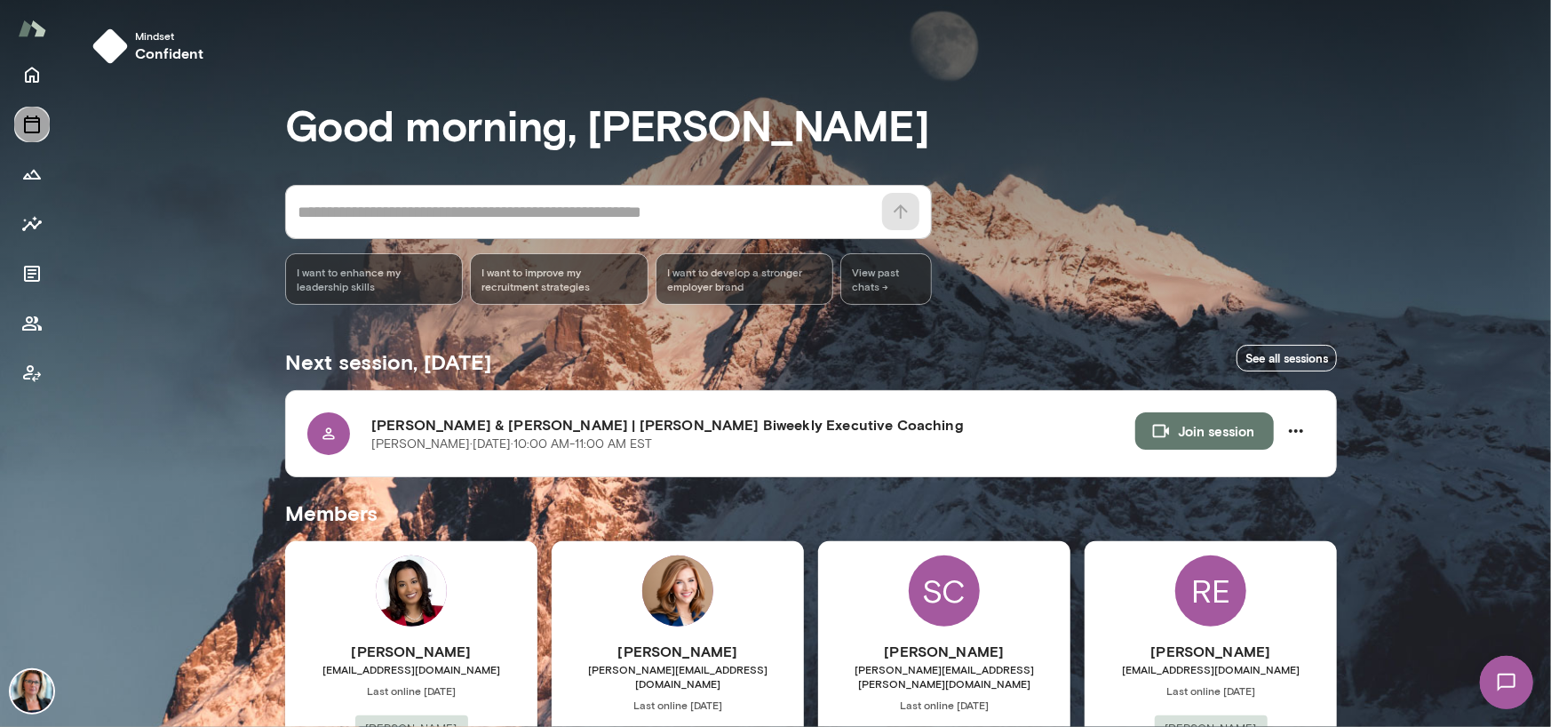
click at [38, 124] on icon "Sessions" at bounding box center [32, 125] width 16 height 18
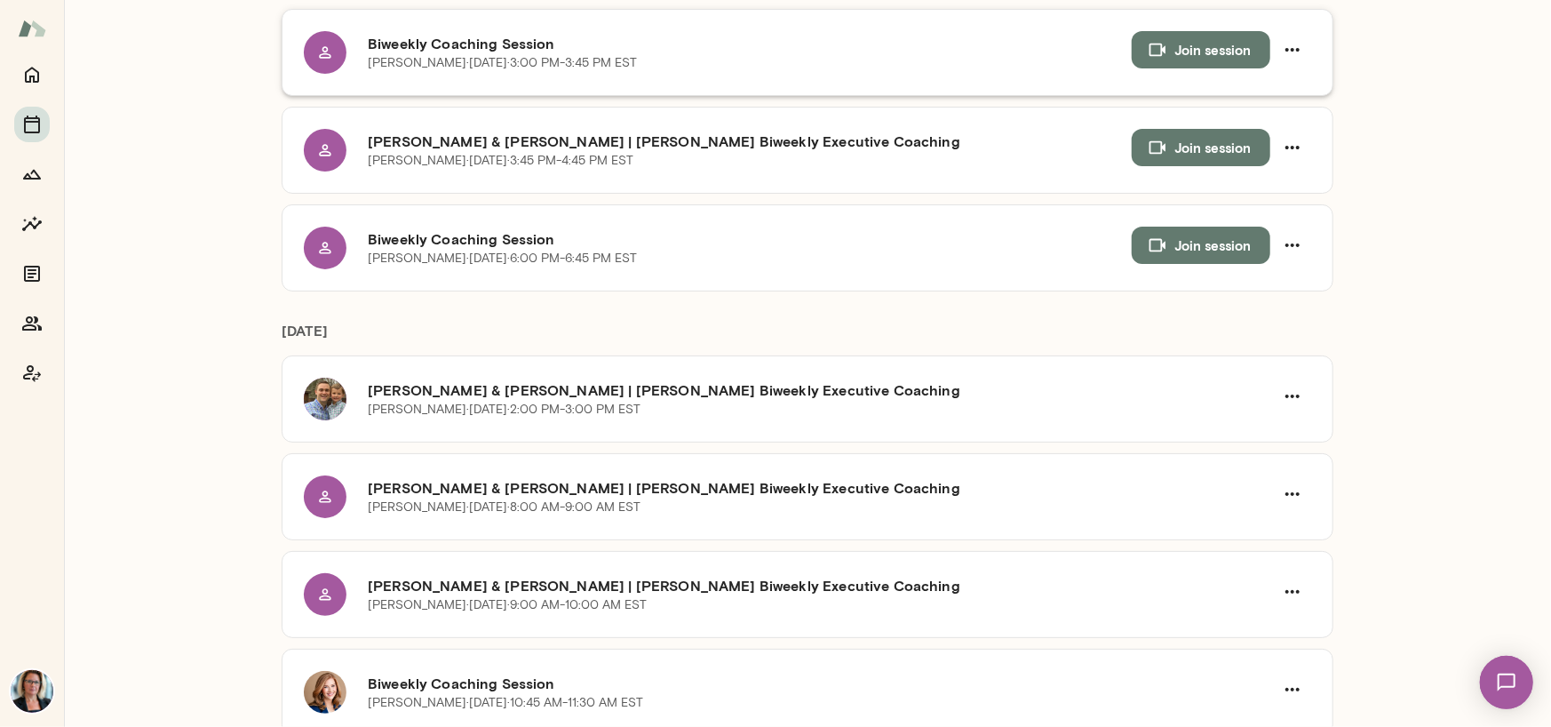
scroll to position [889, 0]
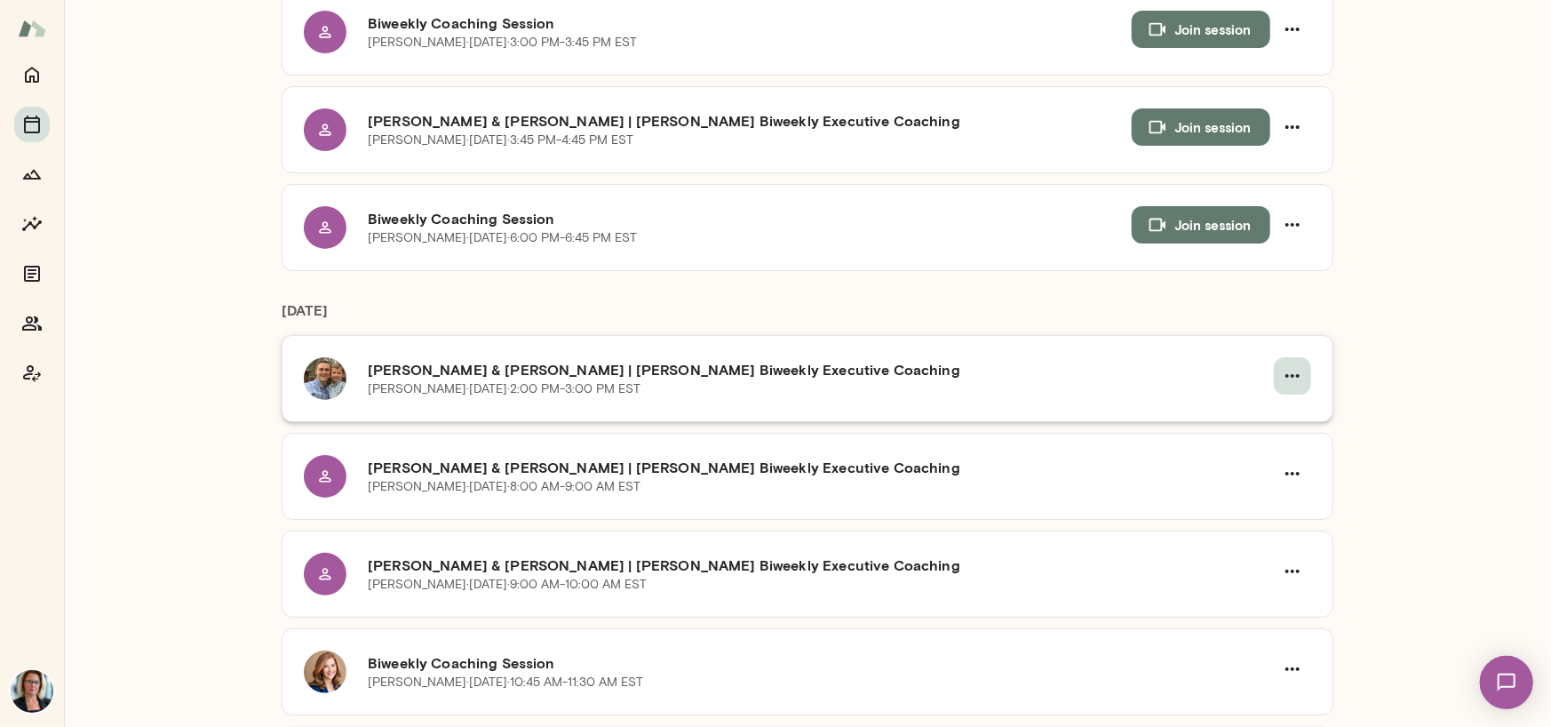
click at [1285, 365] on icon "button" at bounding box center [1292, 375] width 21 height 21
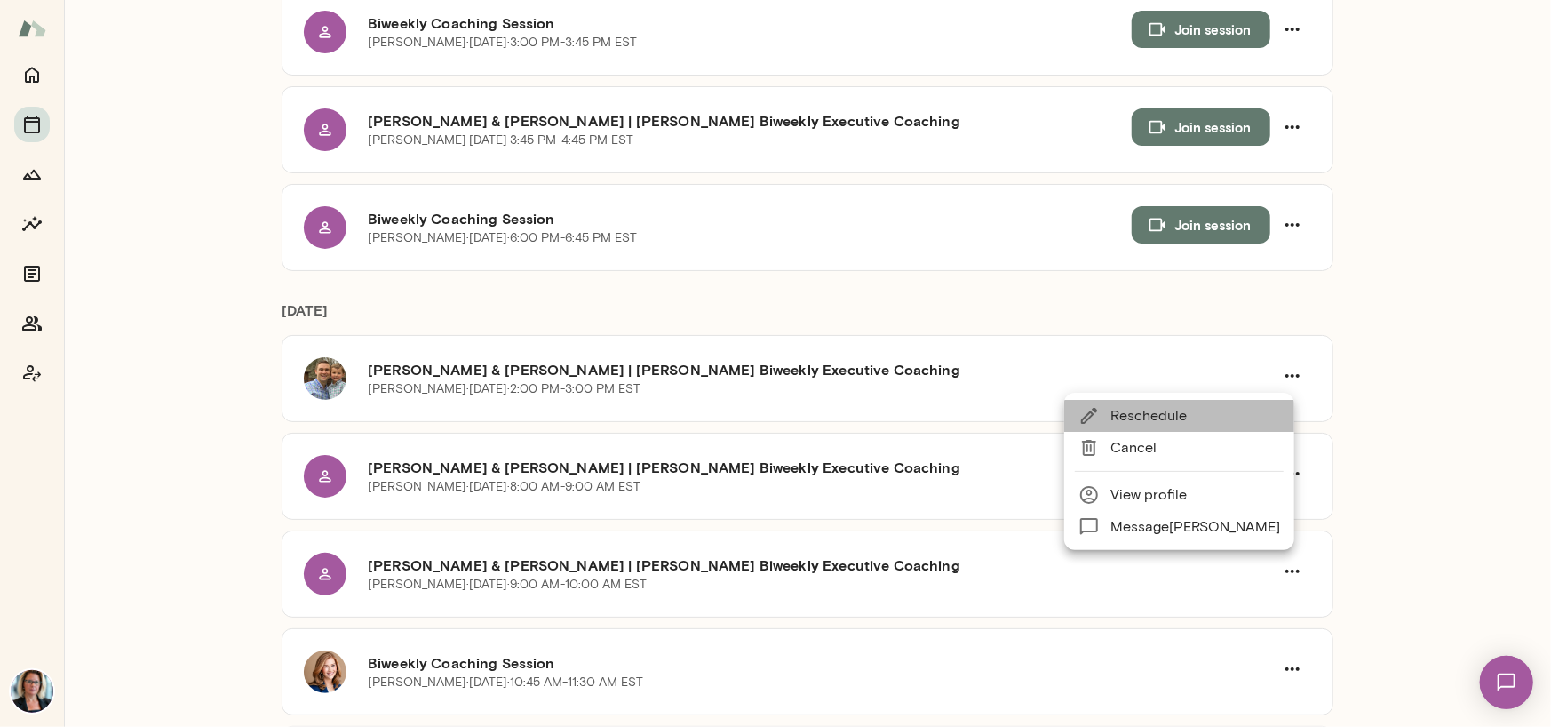
click at [1169, 420] on span "Reschedule" at bounding box center [1196, 415] width 170 height 21
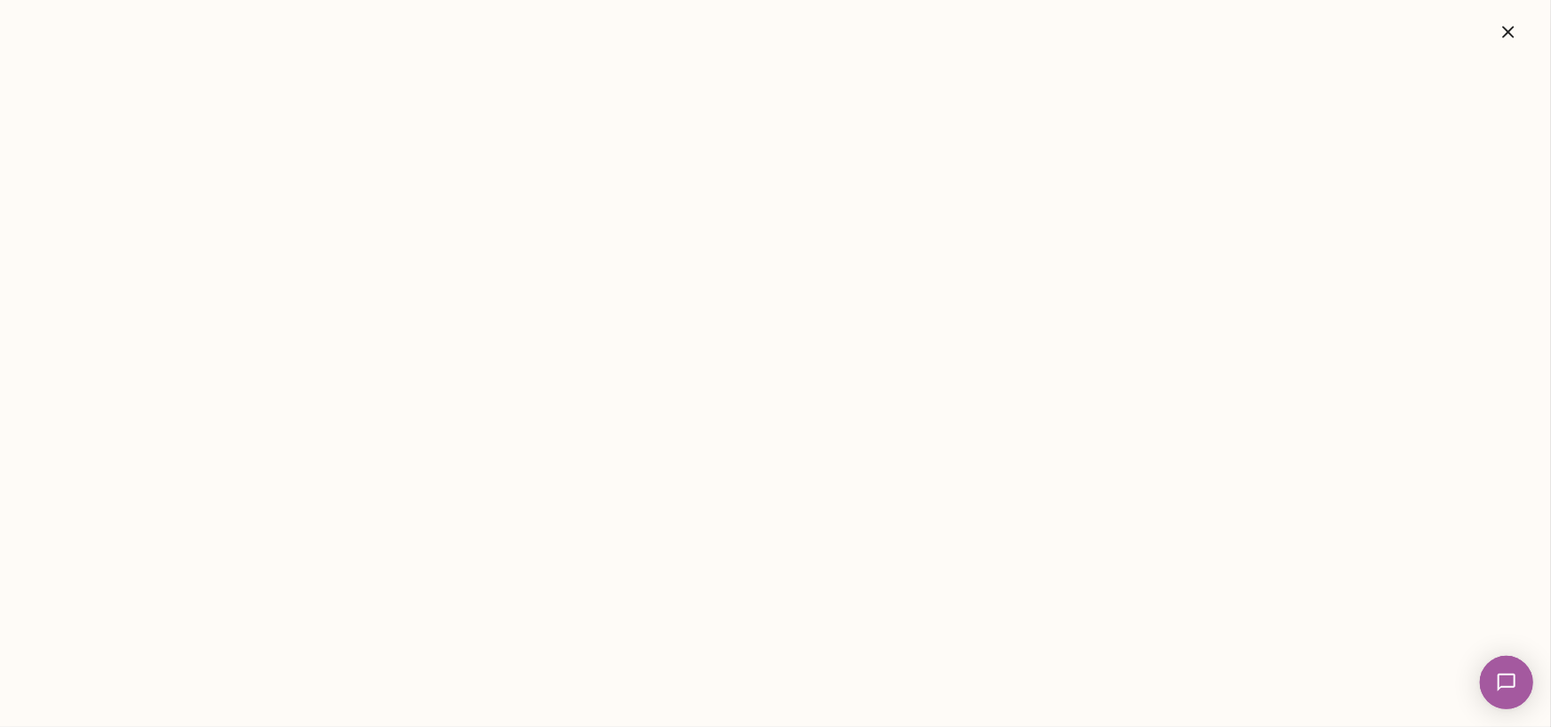
click at [1514, 29] on icon "button" at bounding box center [1508, 31] width 21 height 21
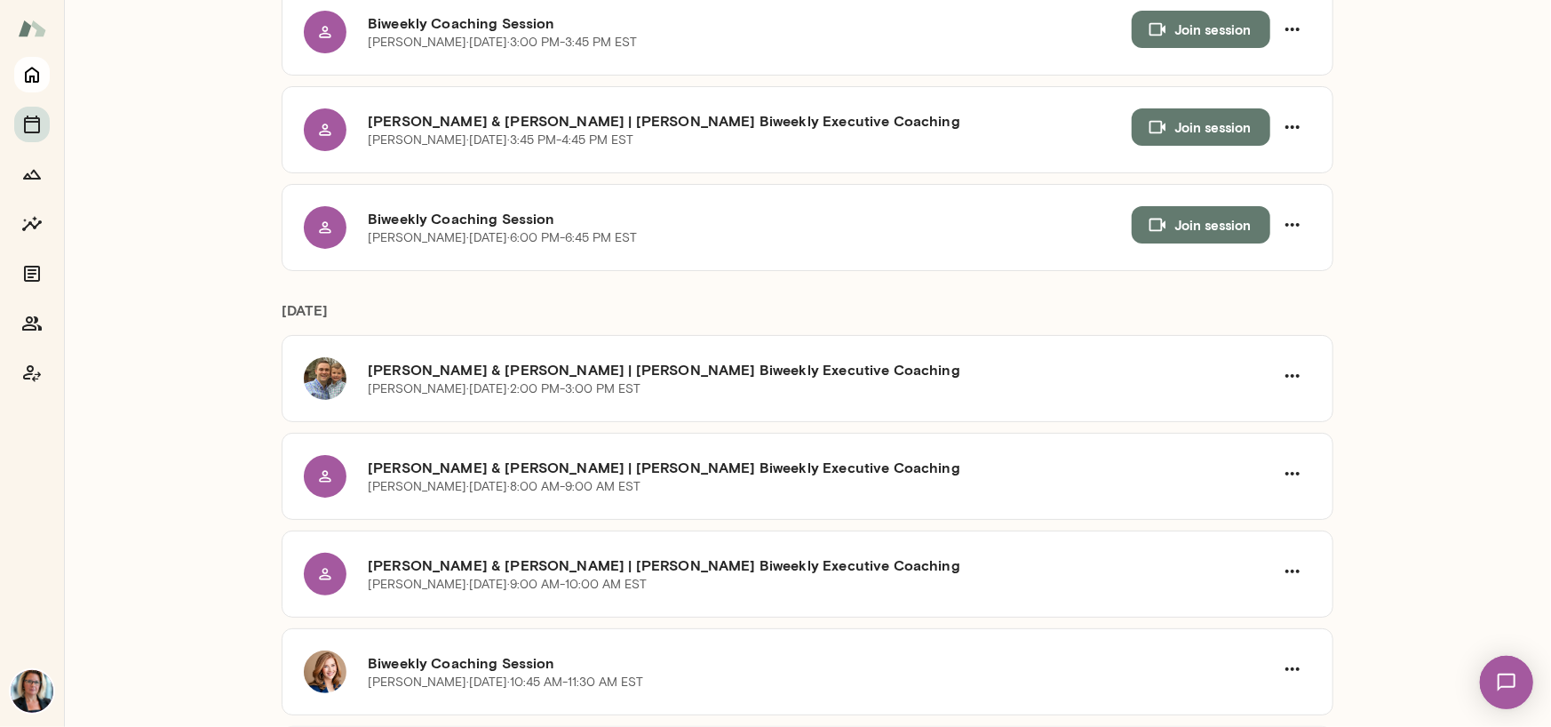
click at [44, 83] on button "Home" at bounding box center [32, 75] width 36 height 36
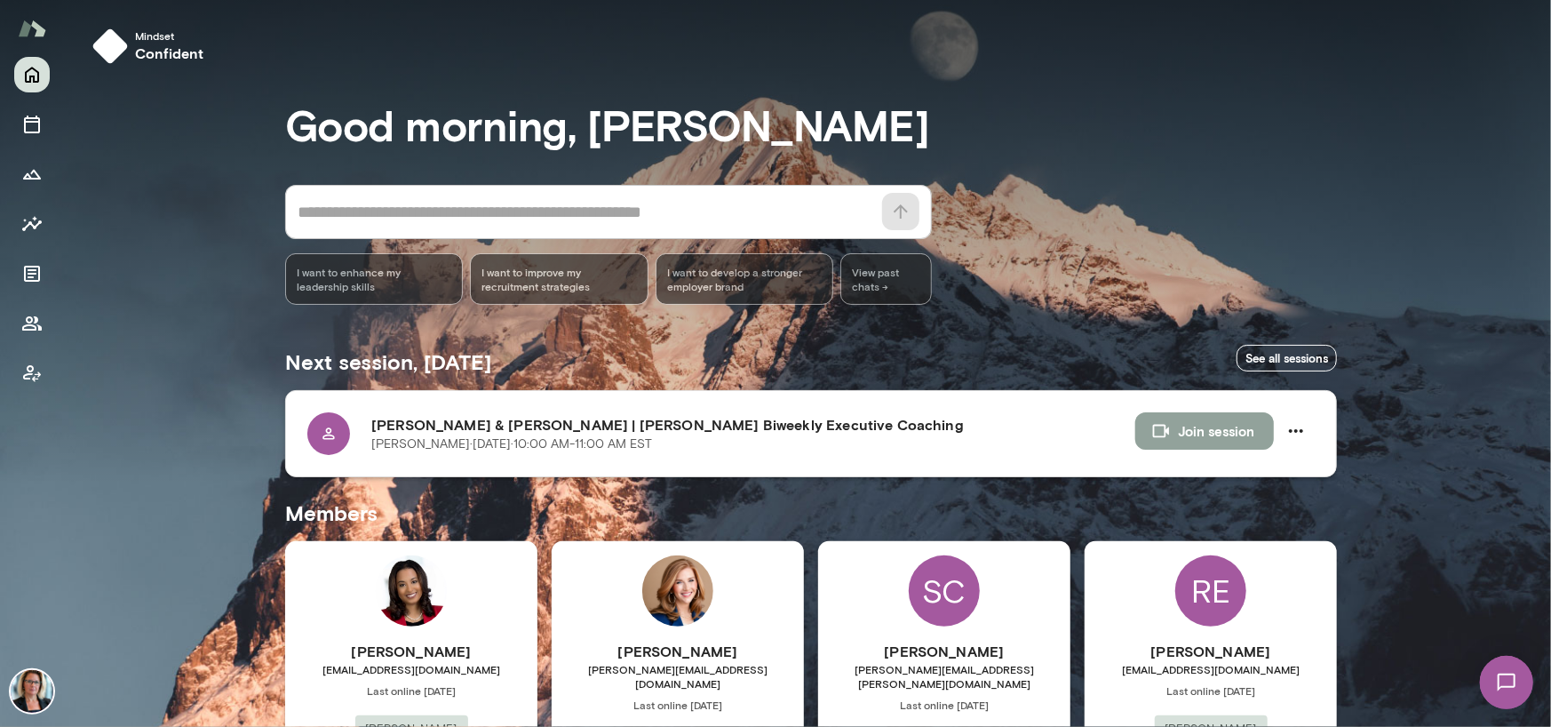
click at [1192, 417] on button "Join session" at bounding box center [1205, 430] width 139 height 37
click at [1184, 427] on button "Join session" at bounding box center [1205, 430] width 139 height 37
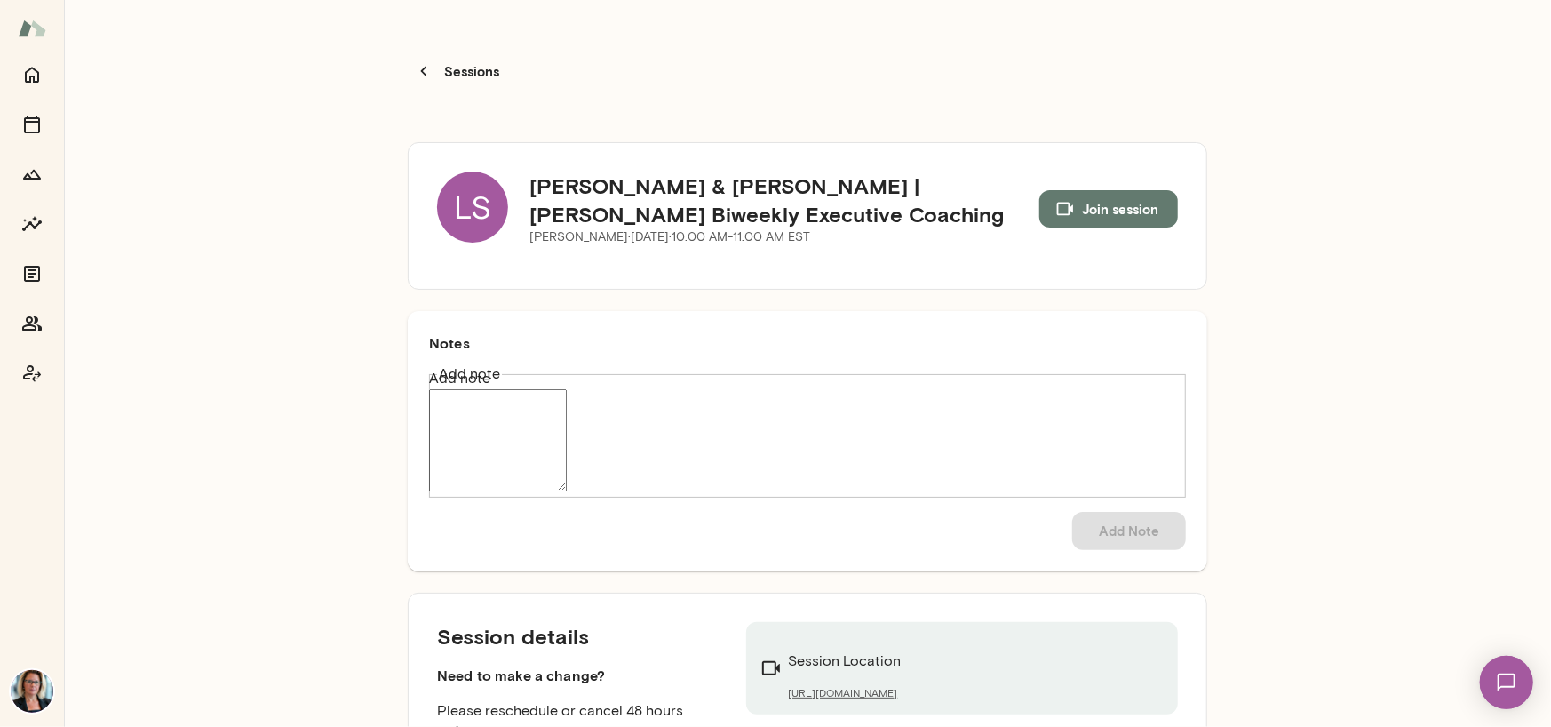
click at [466, 171] on div "LS" at bounding box center [472, 206] width 71 height 71
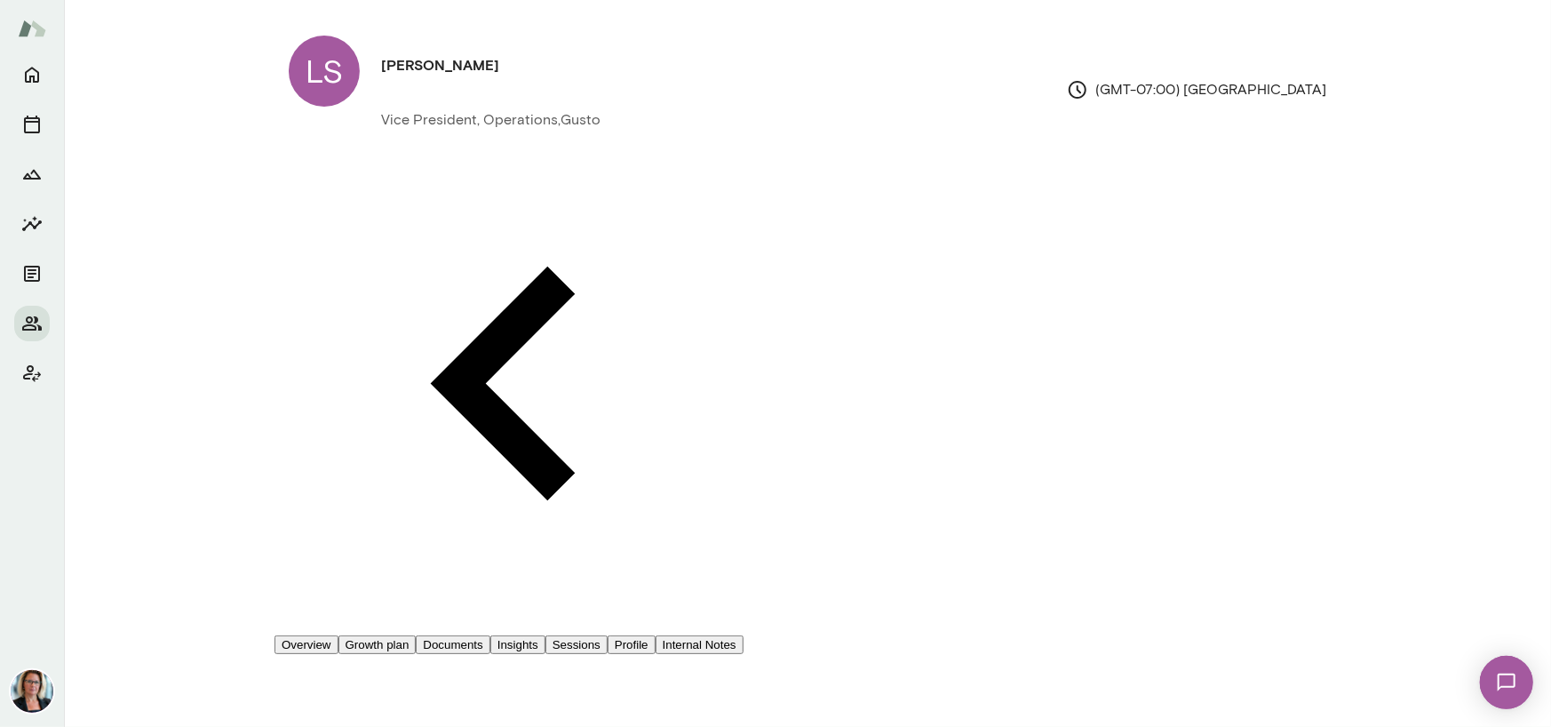
click at [608, 635] on button "Sessions" at bounding box center [577, 644] width 62 height 19
click at [112, 60] on span "Reschedule" at bounding box center [74, 52] width 76 height 17
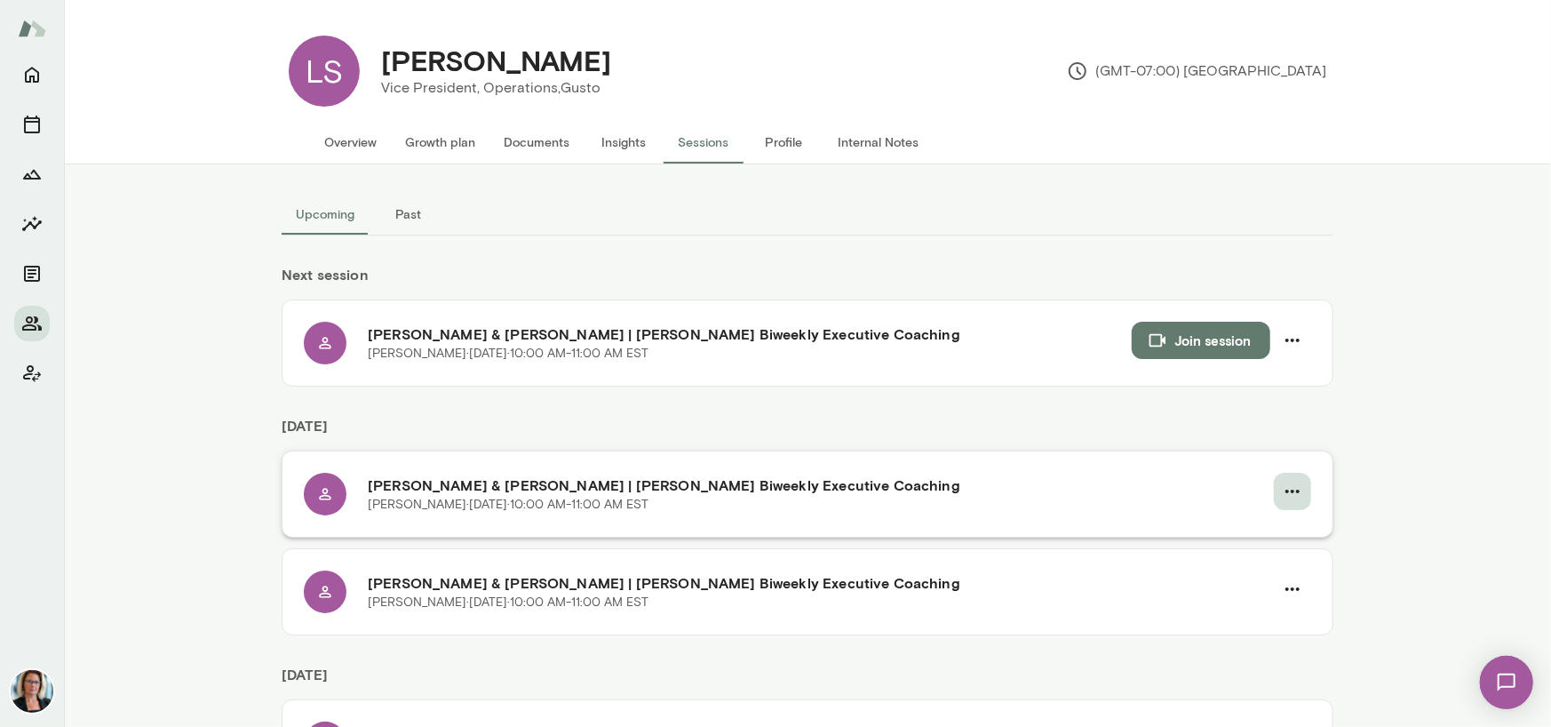
click at [1291, 496] on icon "button" at bounding box center [1292, 491] width 21 height 21
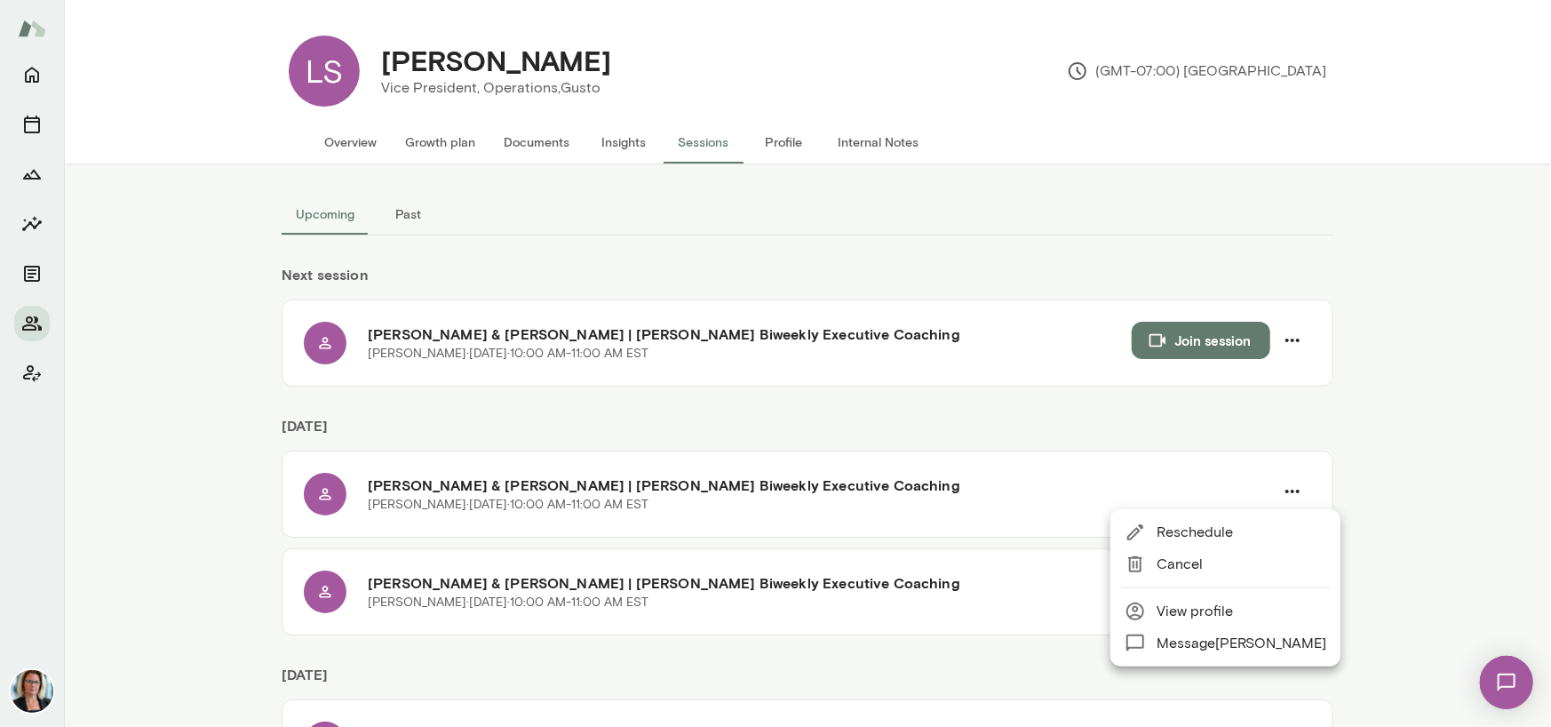
click at [1178, 538] on span "Reschedule" at bounding box center [1242, 532] width 170 height 21
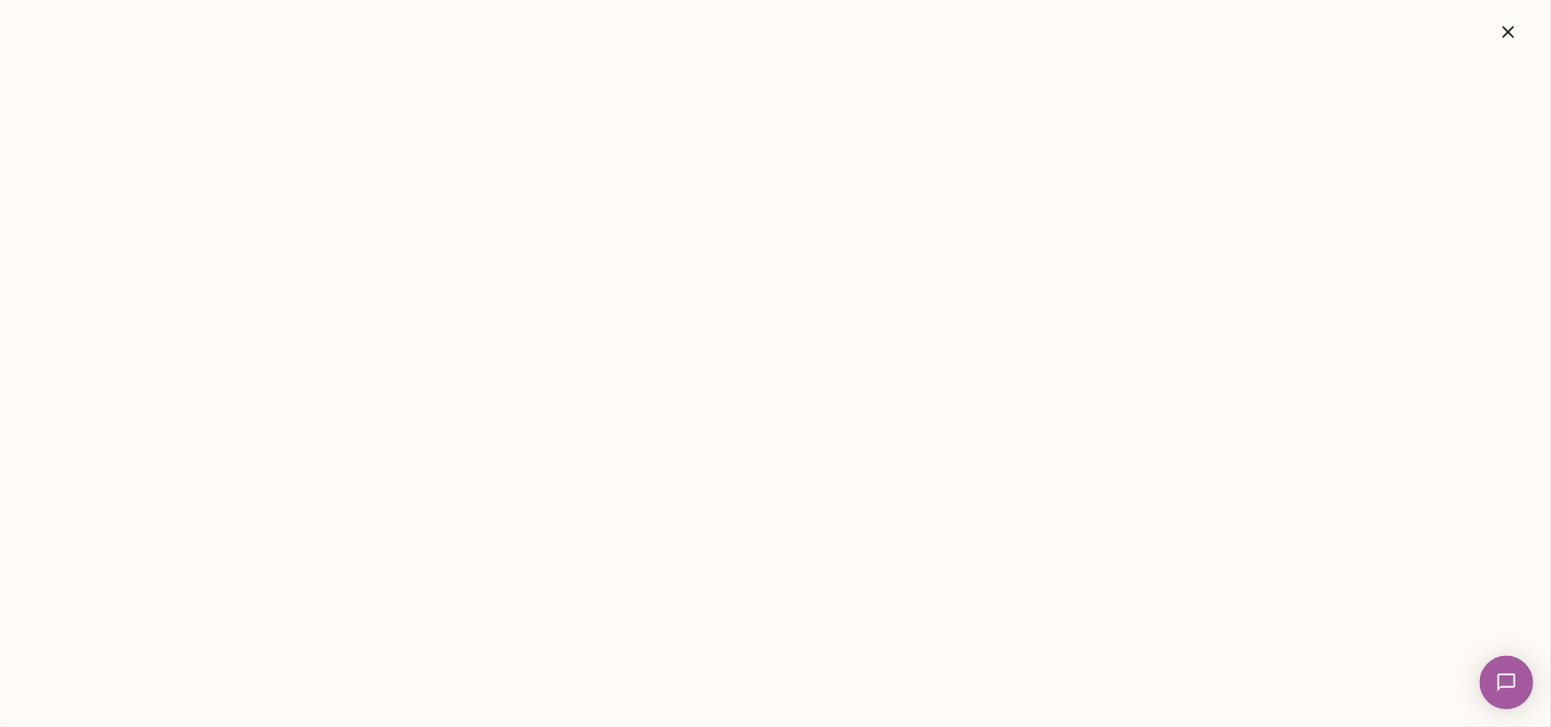
click at [1504, 33] on icon "button" at bounding box center [1508, 31] width 21 height 21
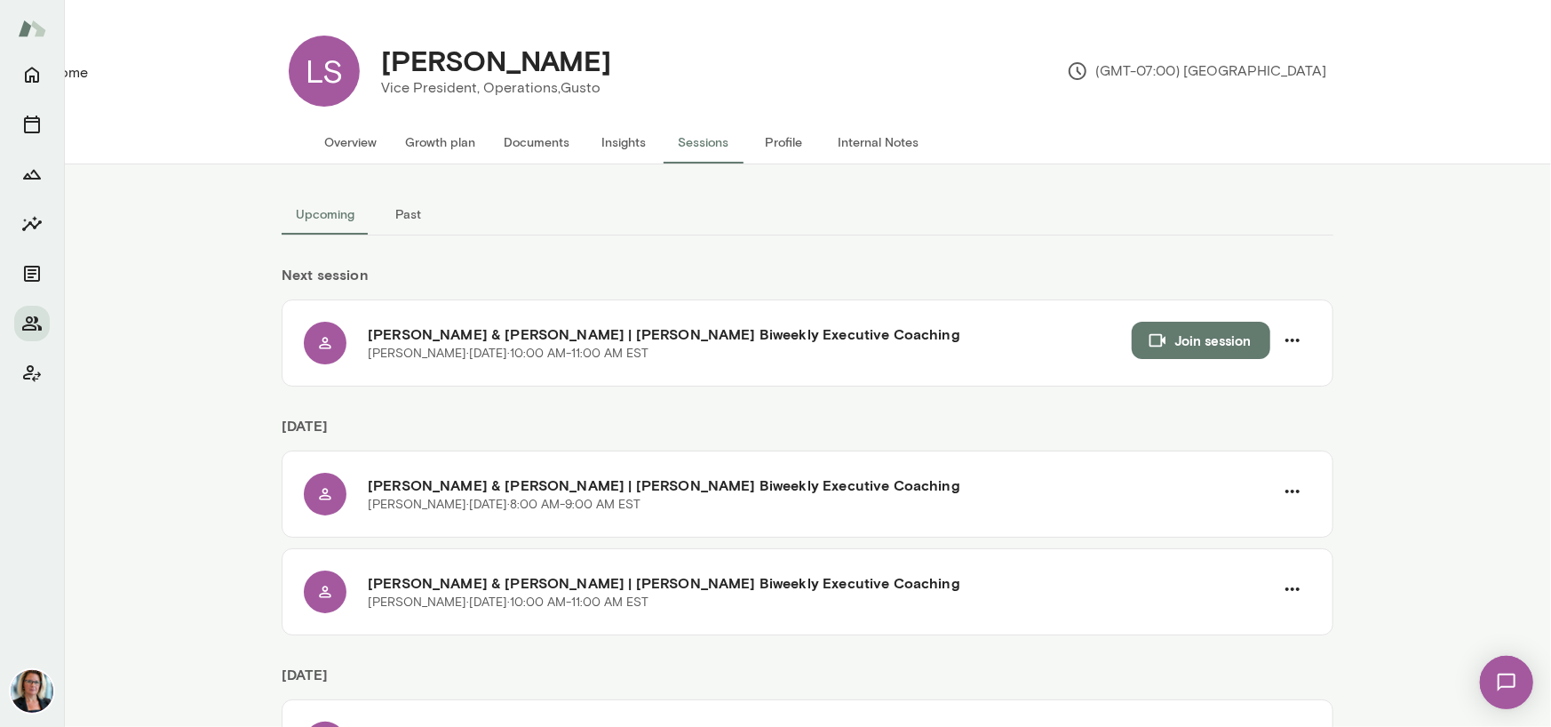
click at [21, 79] on icon "Home" at bounding box center [31, 74] width 21 height 21
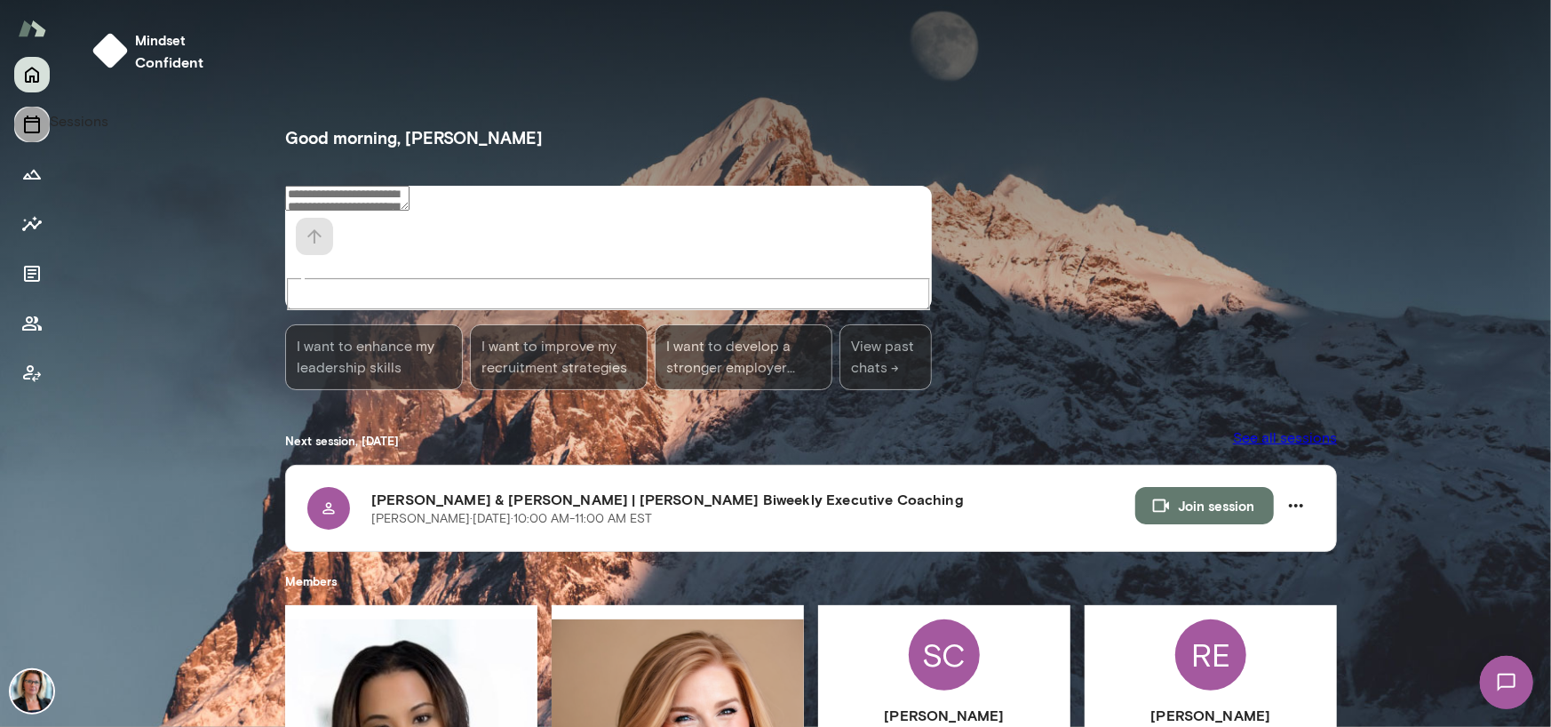
click at [47, 124] on button "Sessions" at bounding box center [32, 125] width 36 height 36
